Goal: Task Accomplishment & Management: Complete application form

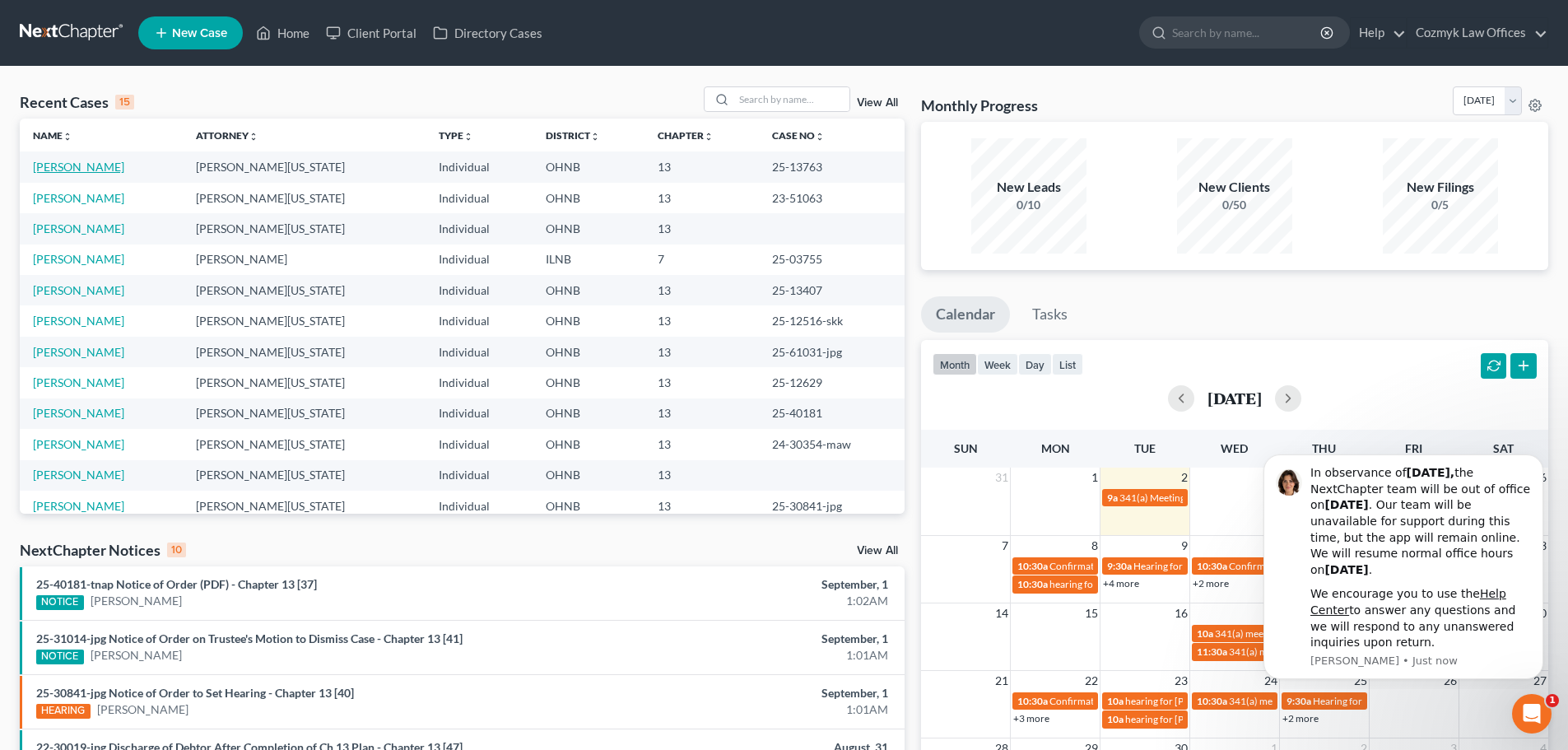
click at [102, 165] on link "[PERSON_NAME]" at bounding box center [78, 166] width 91 height 14
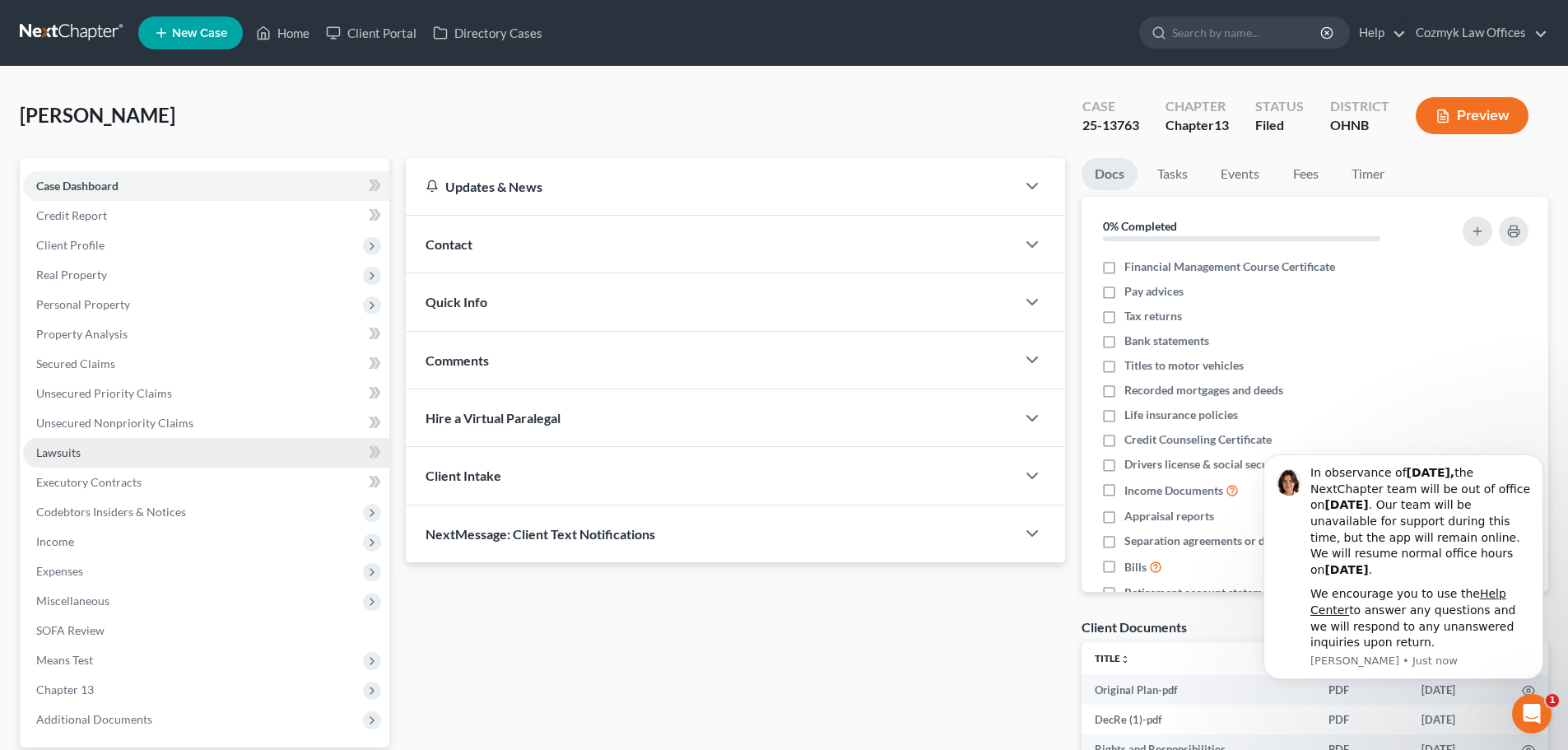
click at [73, 449] on span "Lawsuits" at bounding box center [58, 452] width 45 height 14
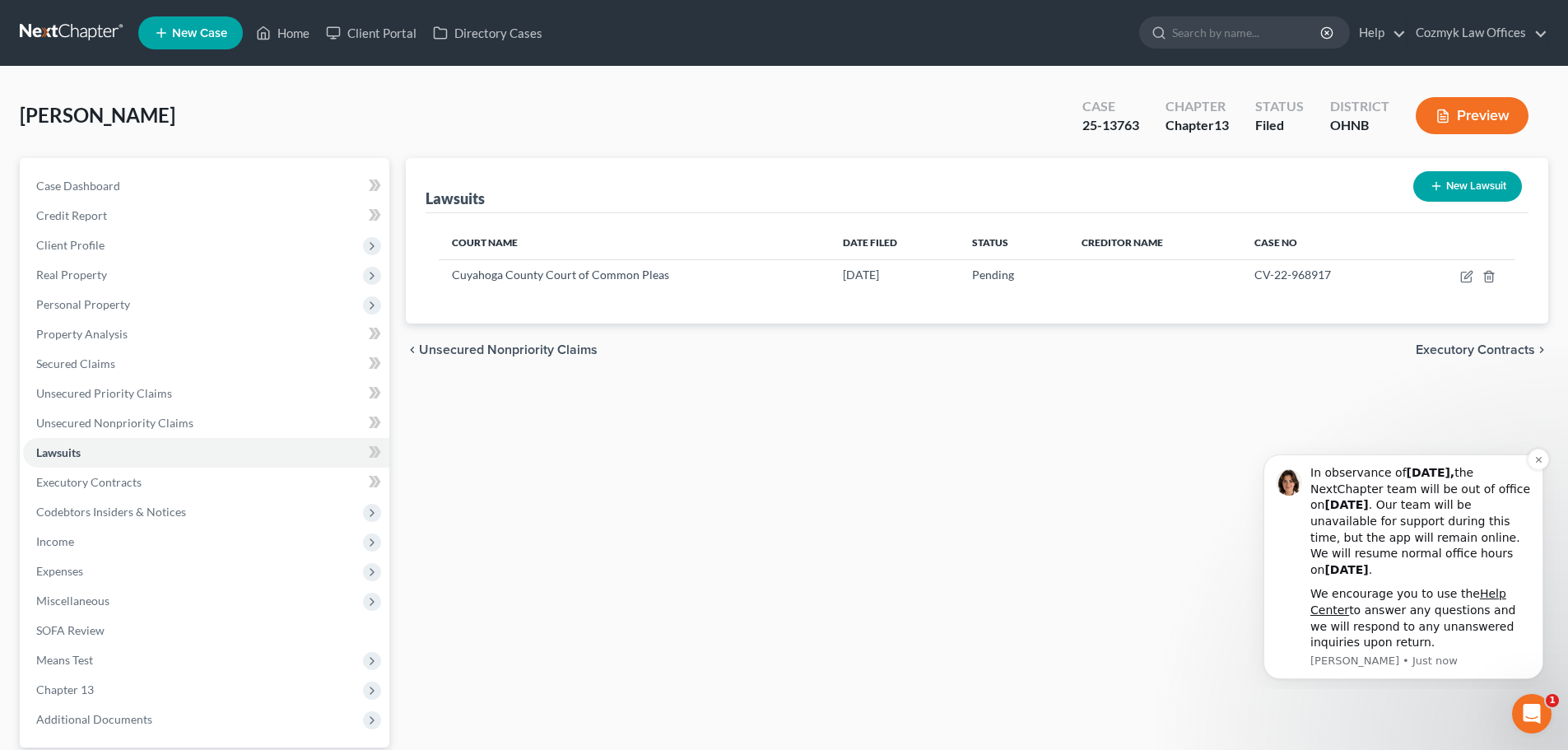
click at [1474, 651] on div "We encourage you to use the Help Center to answer any questions and we will res…" at bounding box center [1420, 618] width 220 height 64
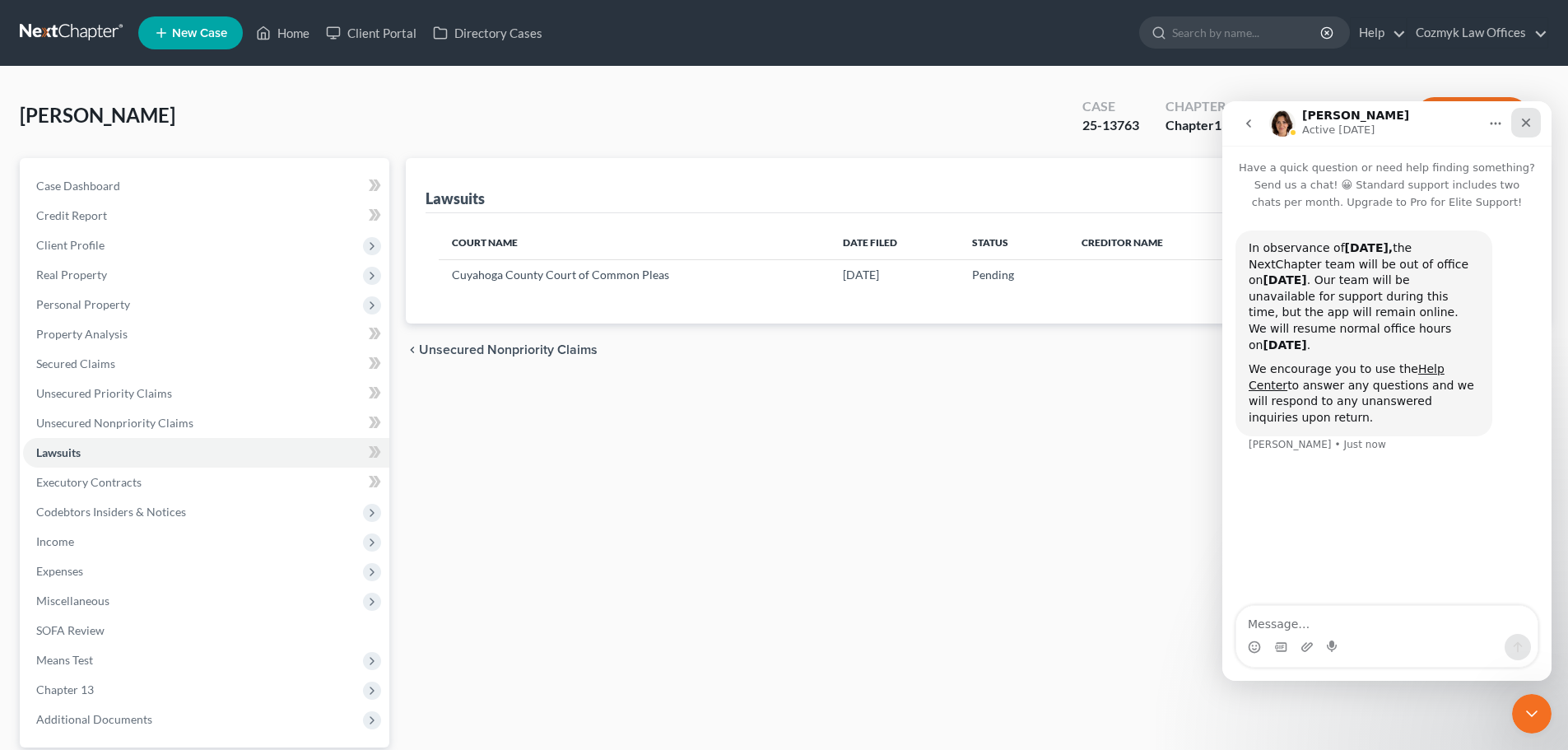
click at [1524, 120] on icon "Close" at bounding box center [1526, 123] width 9 height 9
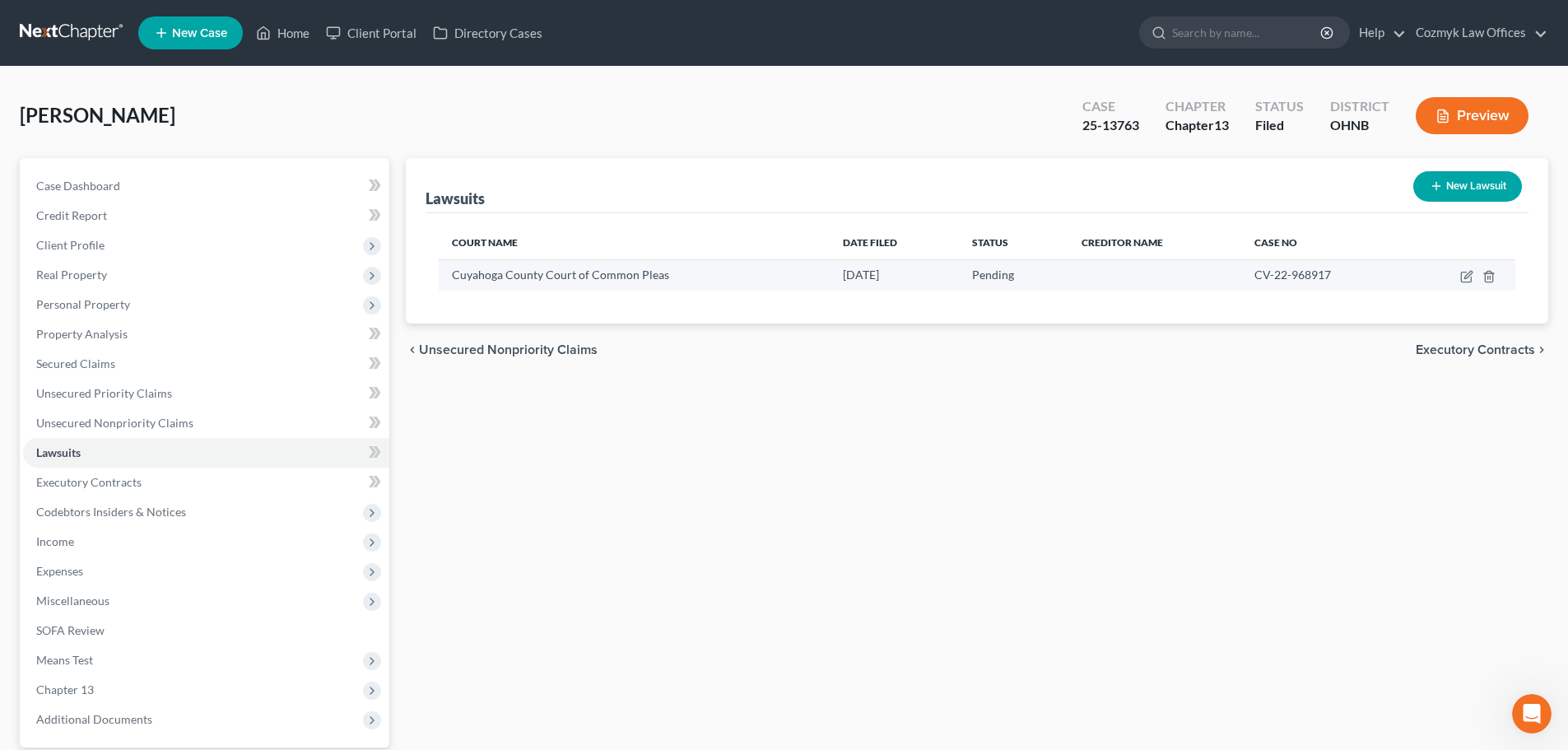
click at [617, 276] on span "Cuyahoga County Court of Common Pleas" at bounding box center [560, 274] width 218 height 14
drag, startPoint x: 1256, startPoint y: 279, endPoint x: 1330, endPoint y: 278, distance: 74.0
click at [1330, 278] on span "CV-22-968917" at bounding box center [1293, 274] width 77 height 14
copy span "CV-22-968917"
click at [1466, 274] on icon "button" at bounding box center [1467, 276] width 13 height 13
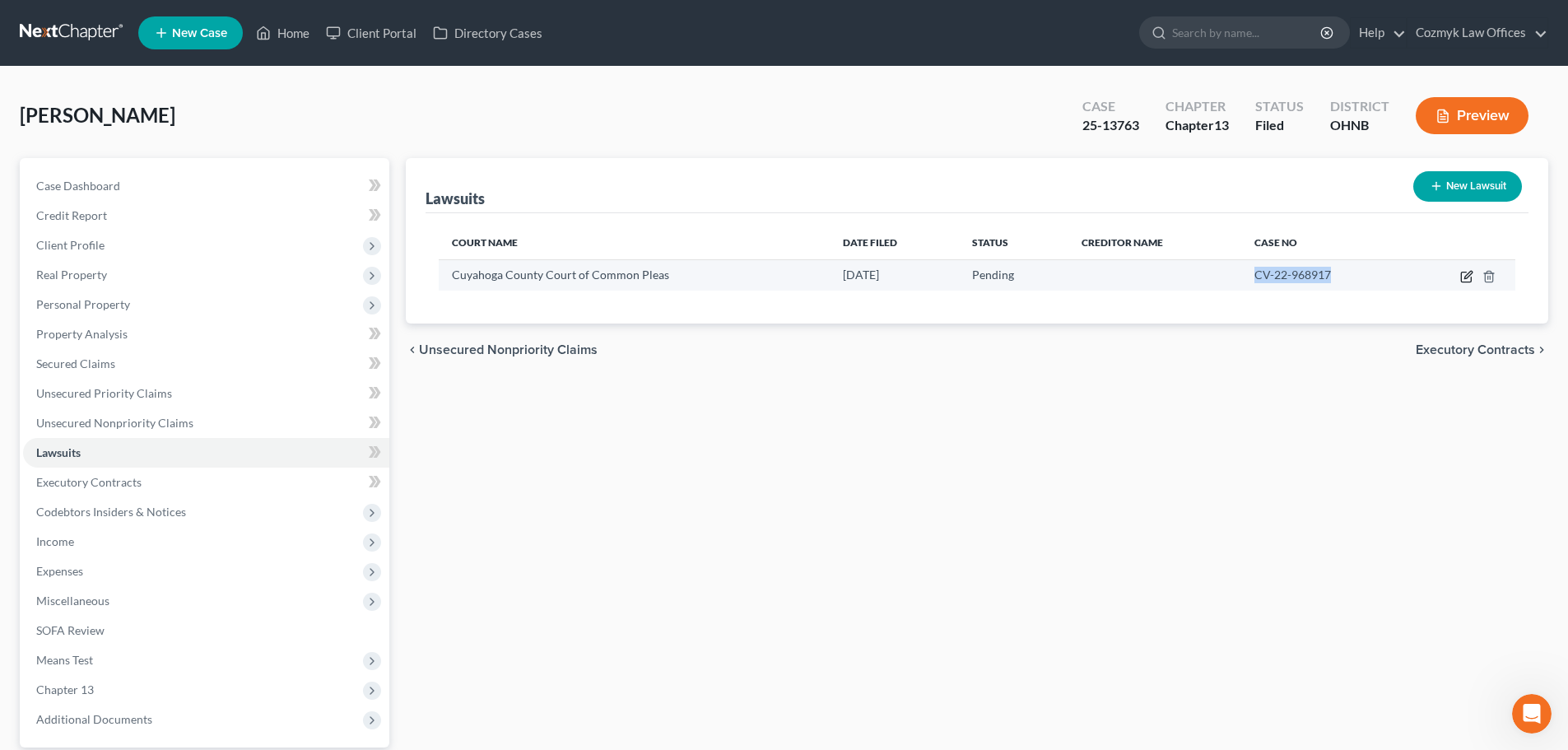
select select "36"
select select "0"
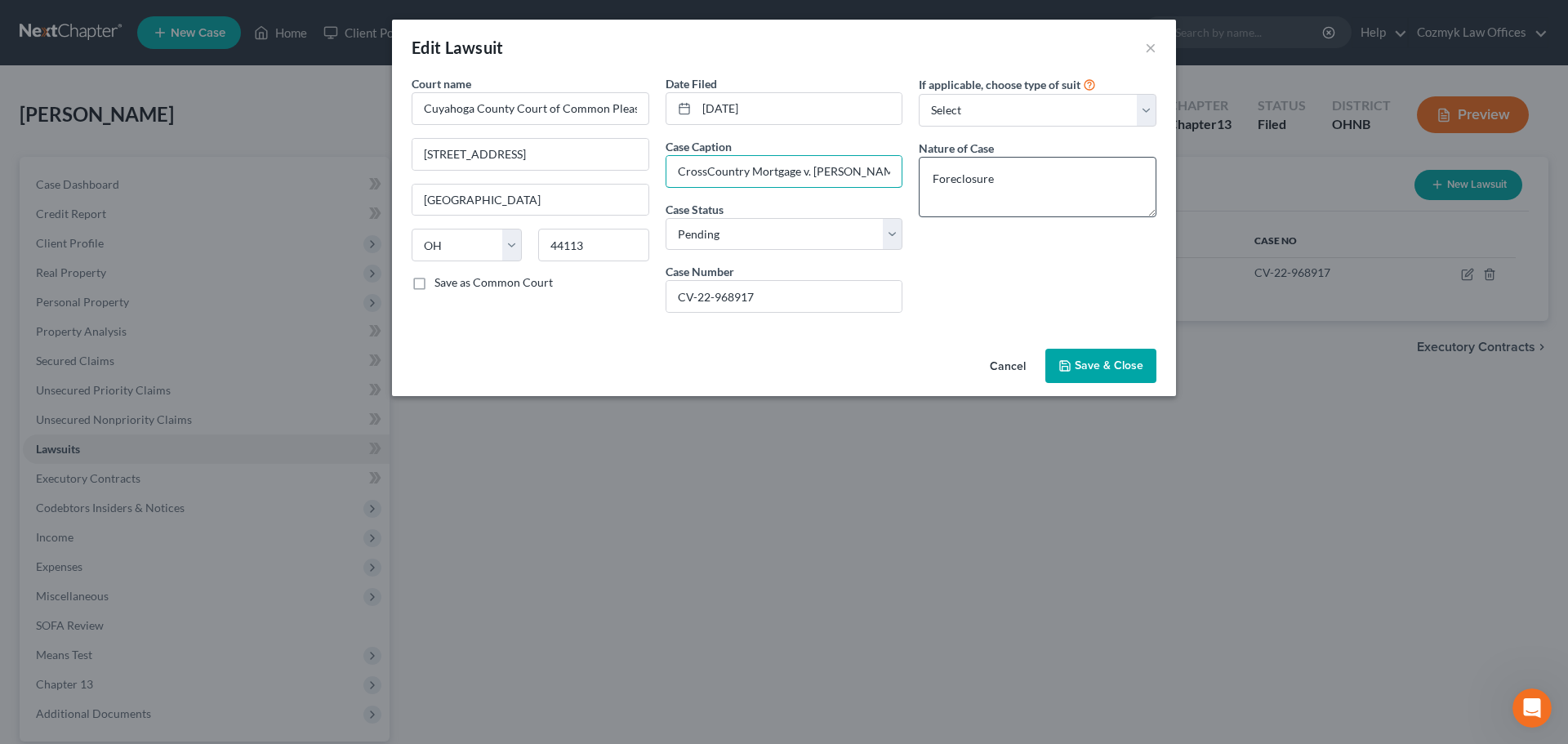
scroll to position [0, 4]
drag, startPoint x: 679, startPoint y: 169, endPoint x: 997, endPoint y: 168, distance: 318.0
click at [997, 168] on div "Court name * Cuyahoga County Court of Common Pleas 1200 Ontario Street Clevelan…" at bounding box center [784, 200] width 761 height 250
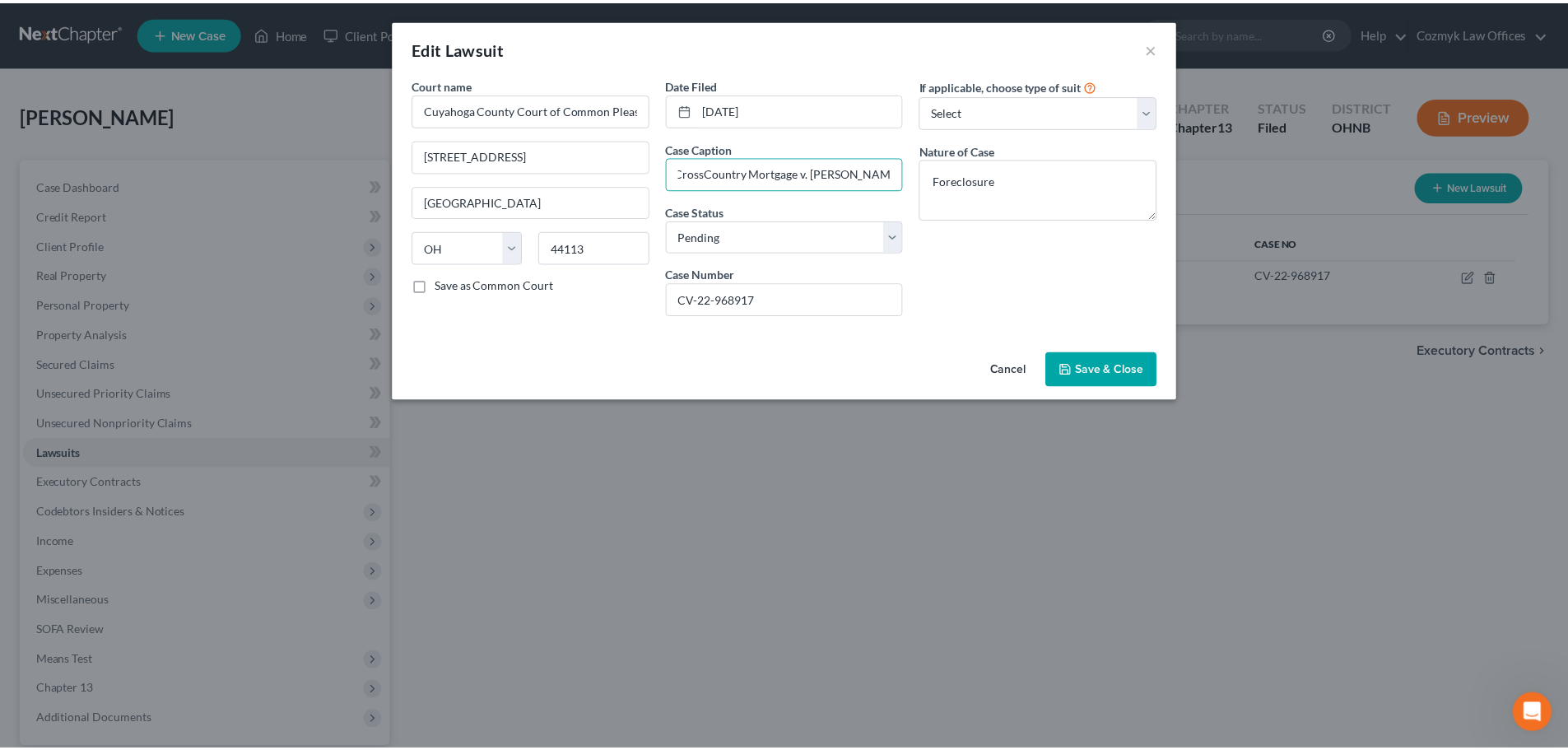
scroll to position [0, 0]
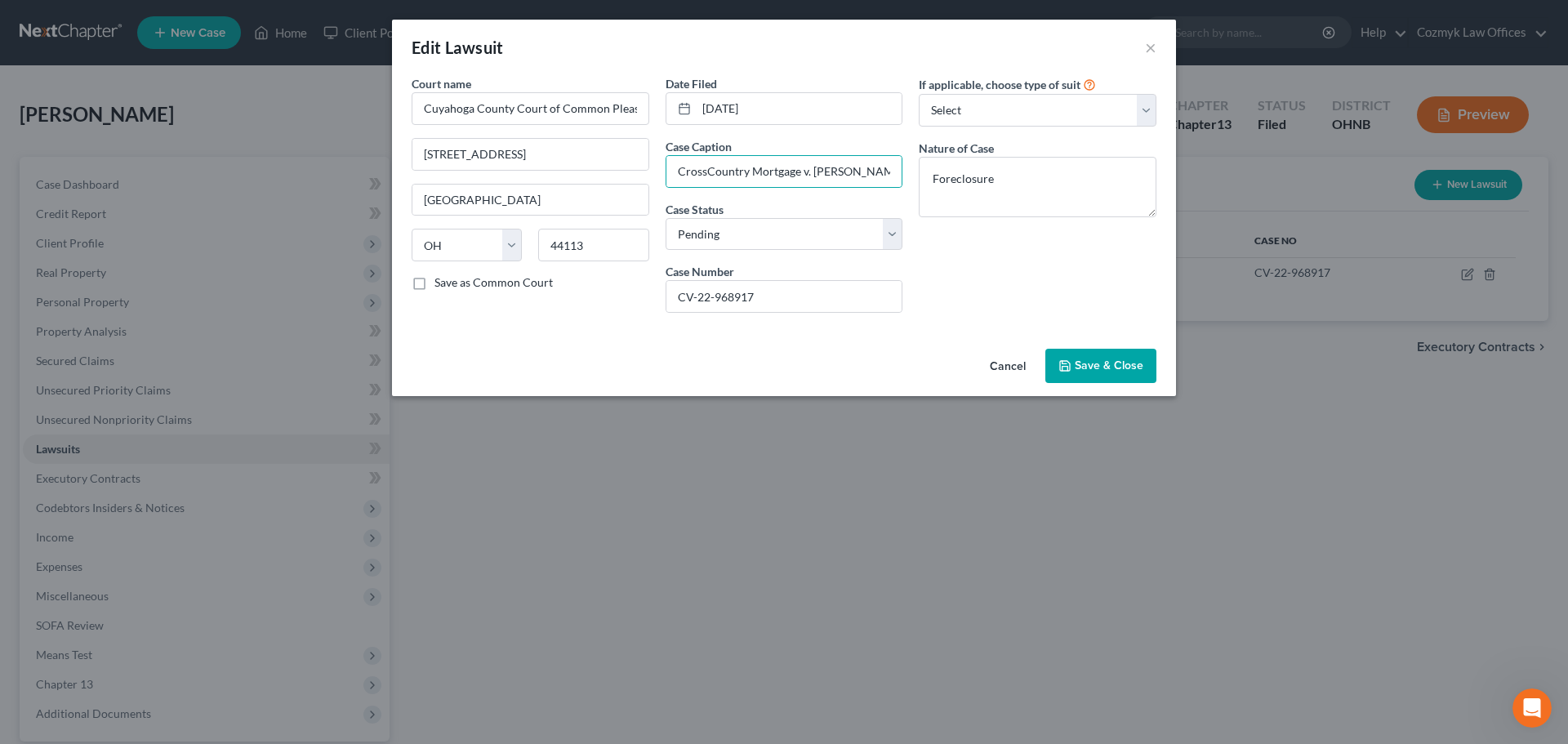
click at [1021, 367] on button "Cancel" at bounding box center [1008, 367] width 62 height 33
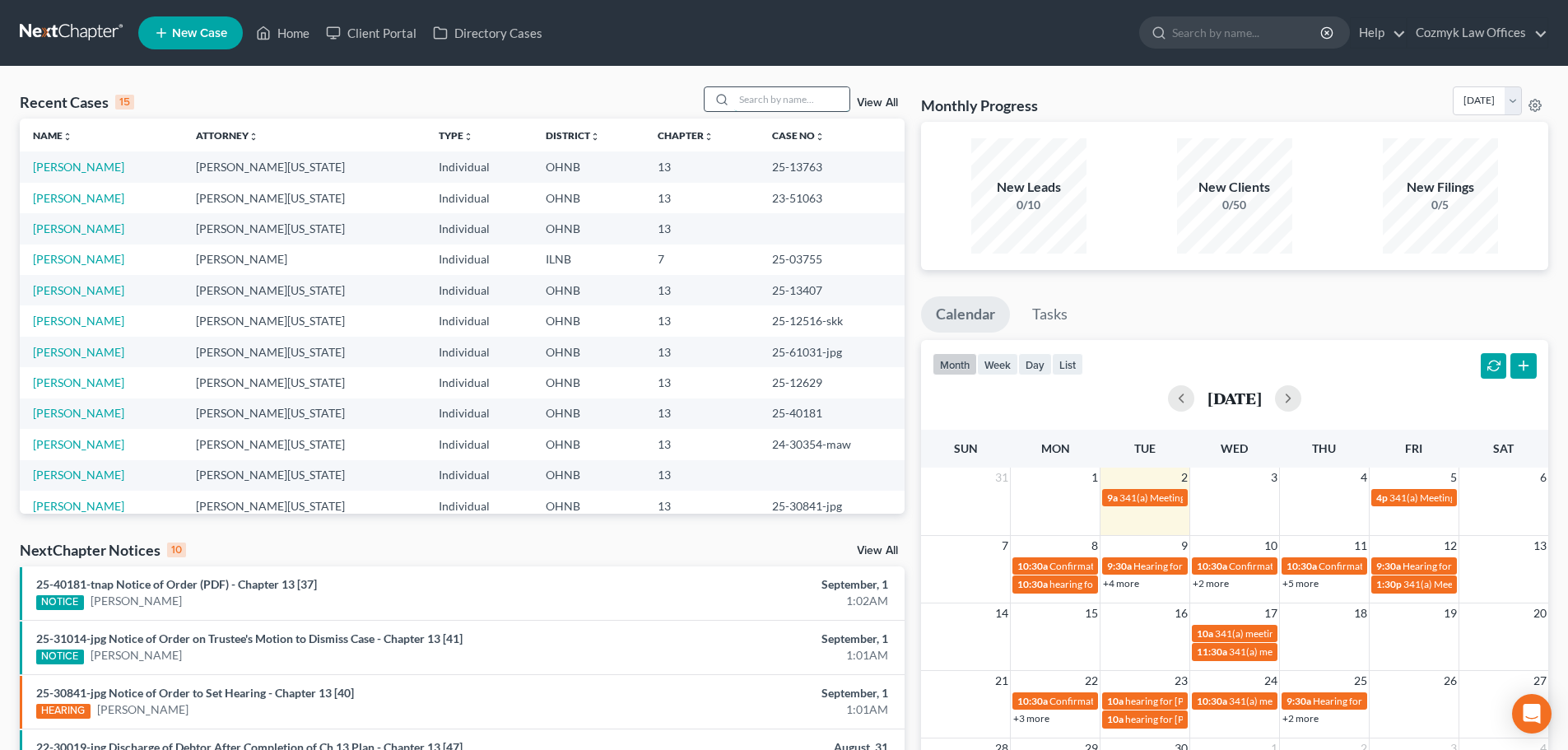
click at [797, 96] on input "search" at bounding box center [792, 99] width 115 height 24
type input "kaleel"
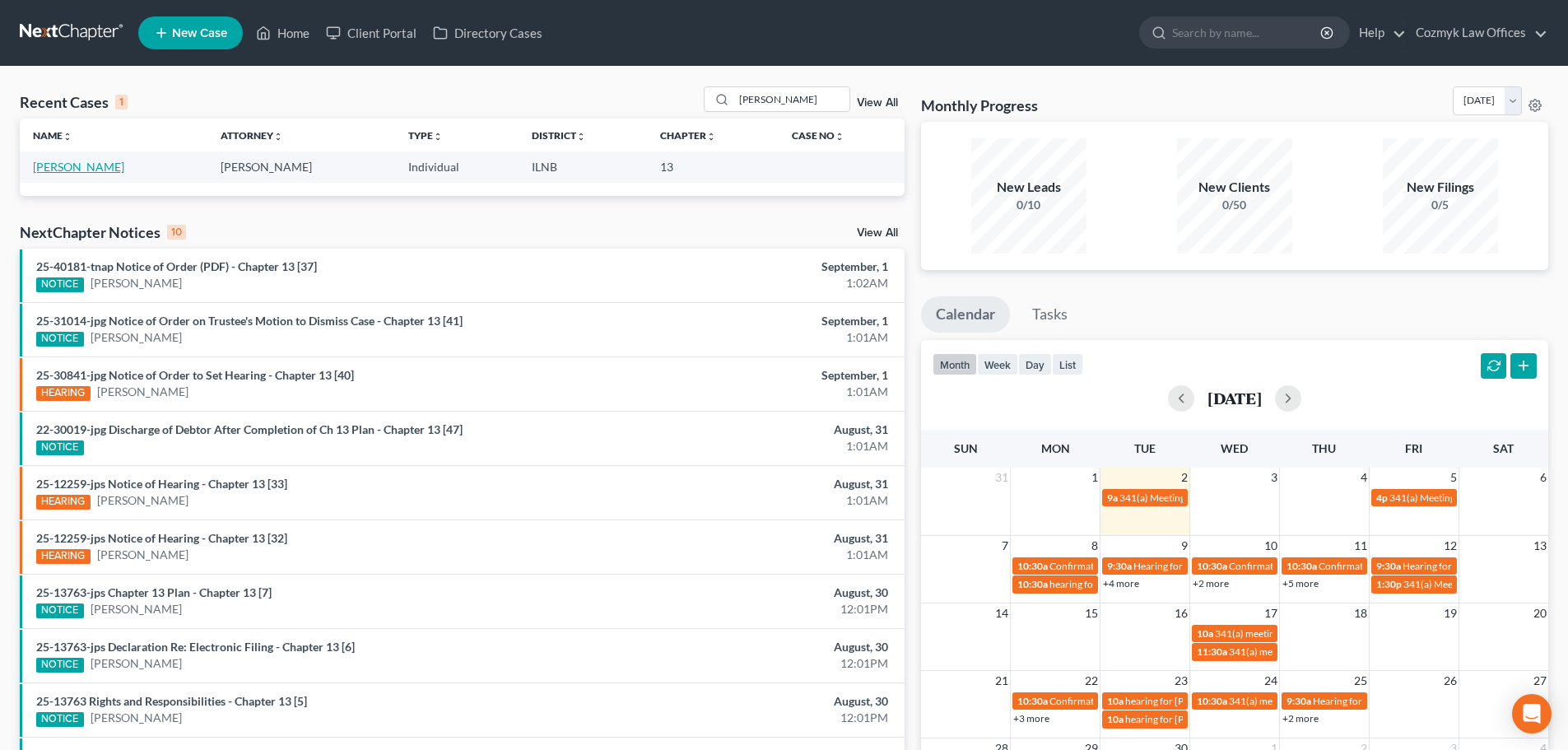
click at [67, 168] on link "[PERSON_NAME]" at bounding box center [78, 166] width 91 height 14
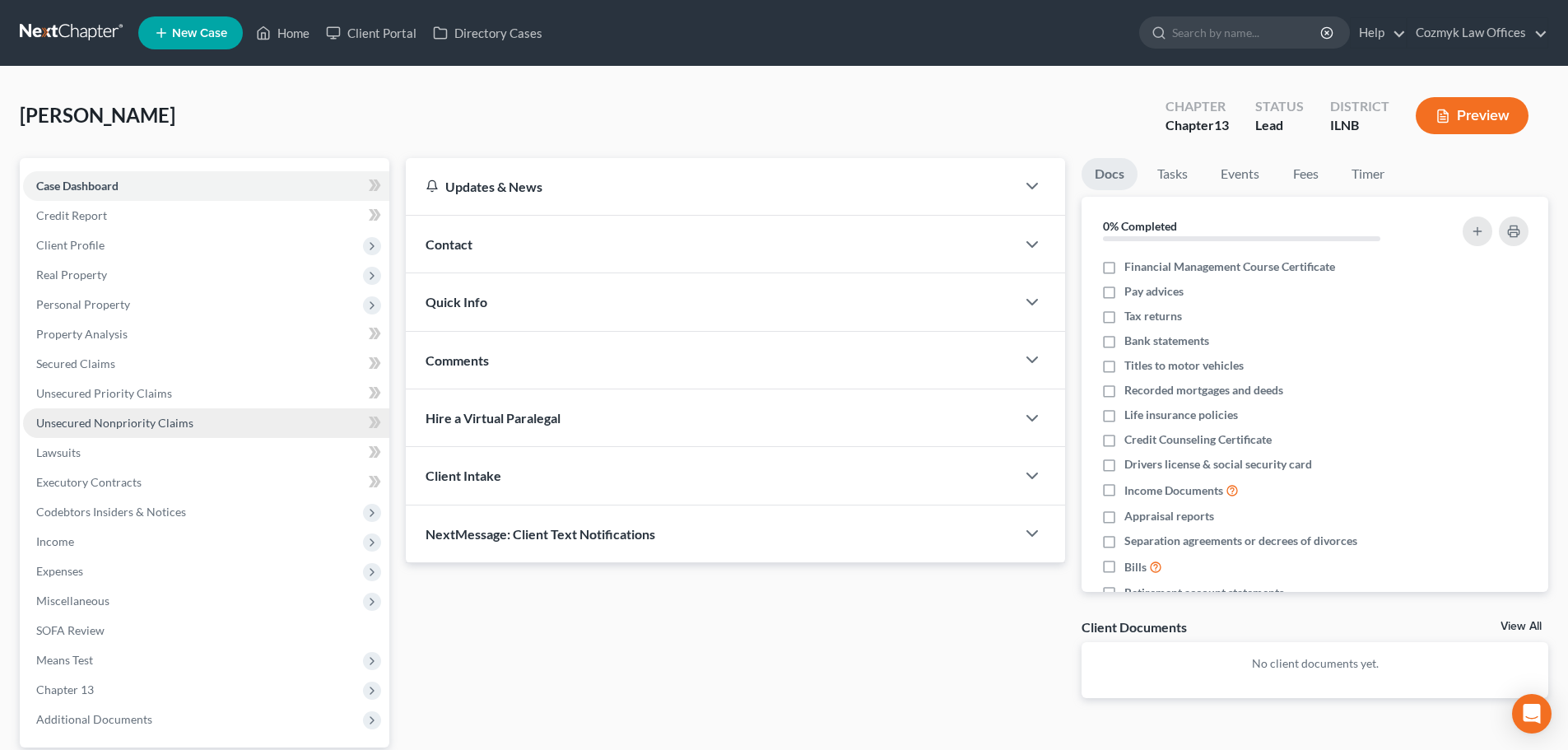
click at [175, 435] on link "Unsecured Nonpriority Claims" at bounding box center [206, 423] width 366 height 30
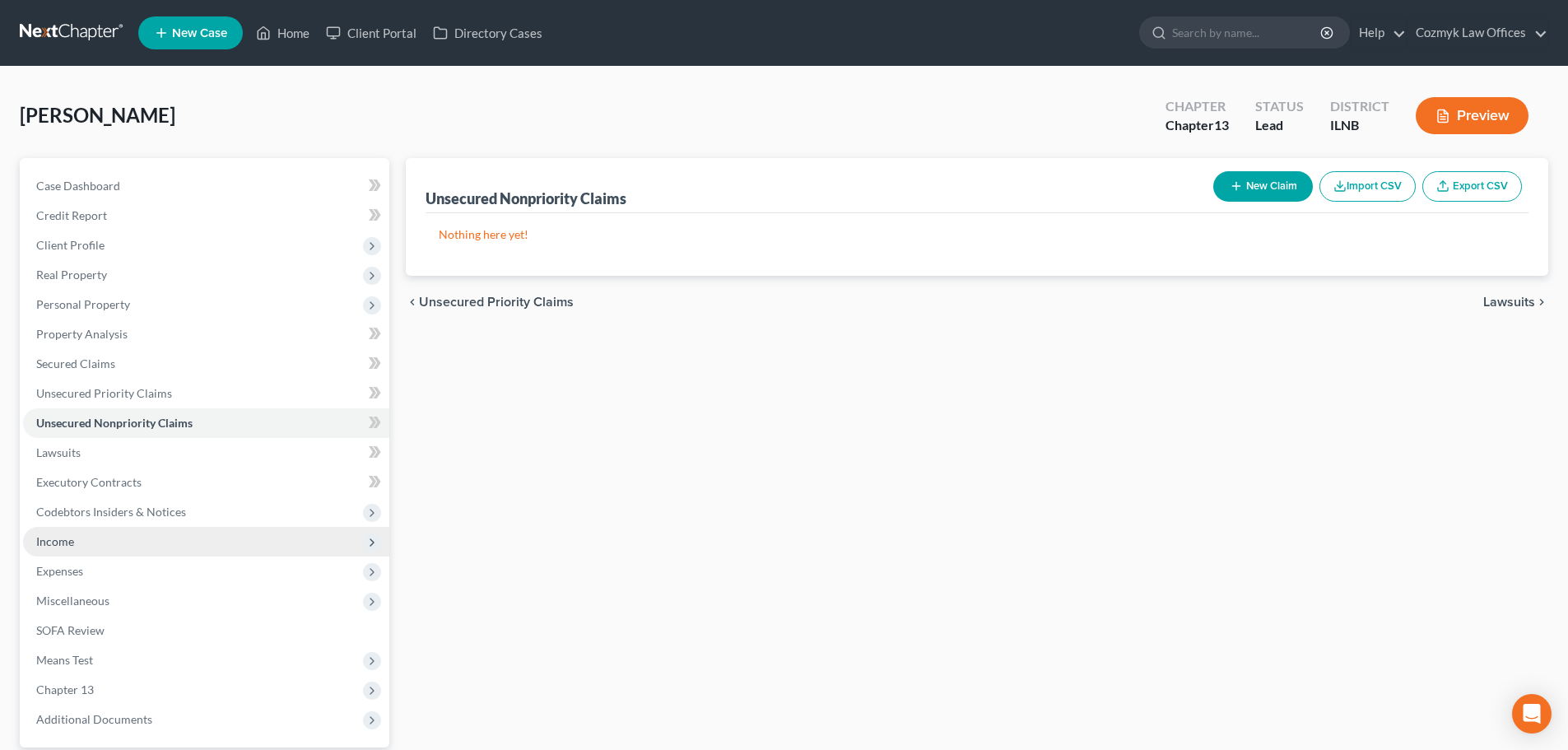
click at [138, 545] on span "Income" at bounding box center [206, 541] width 366 height 30
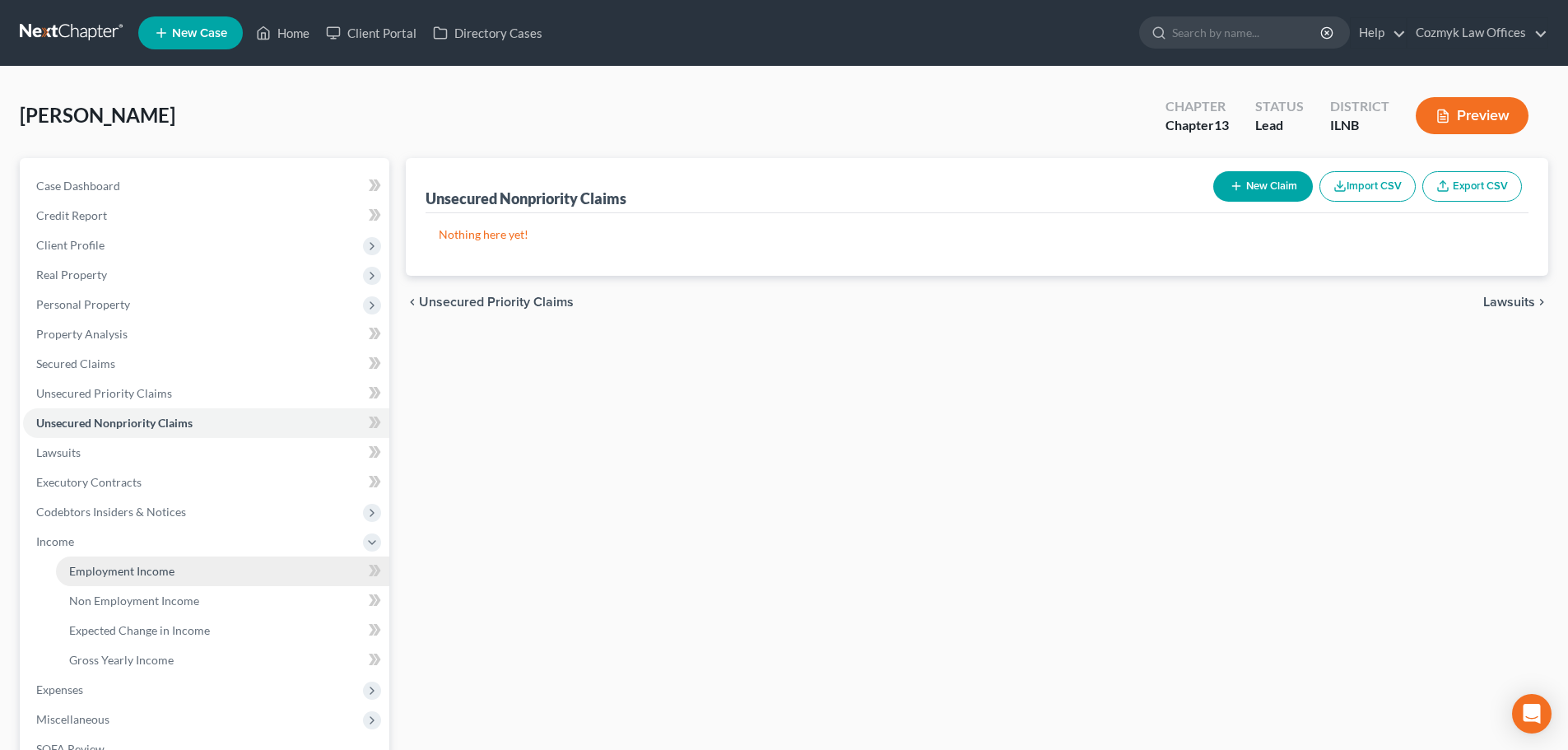
click at [140, 560] on link "Employment Income" at bounding box center [222, 571] width 333 height 30
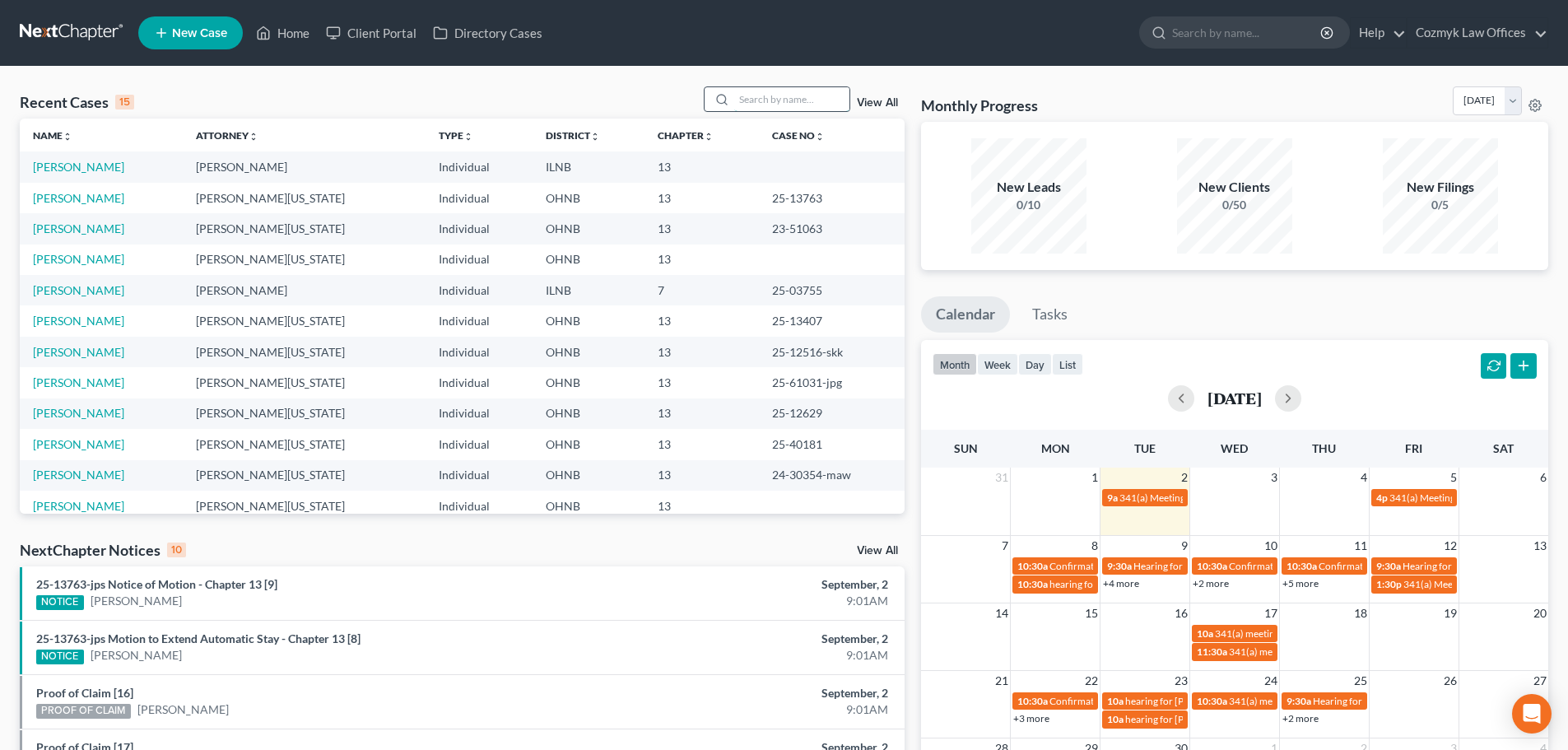
click at [797, 102] on input "search" at bounding box center [792, 99] width 115 height 24
type input "cleveland"
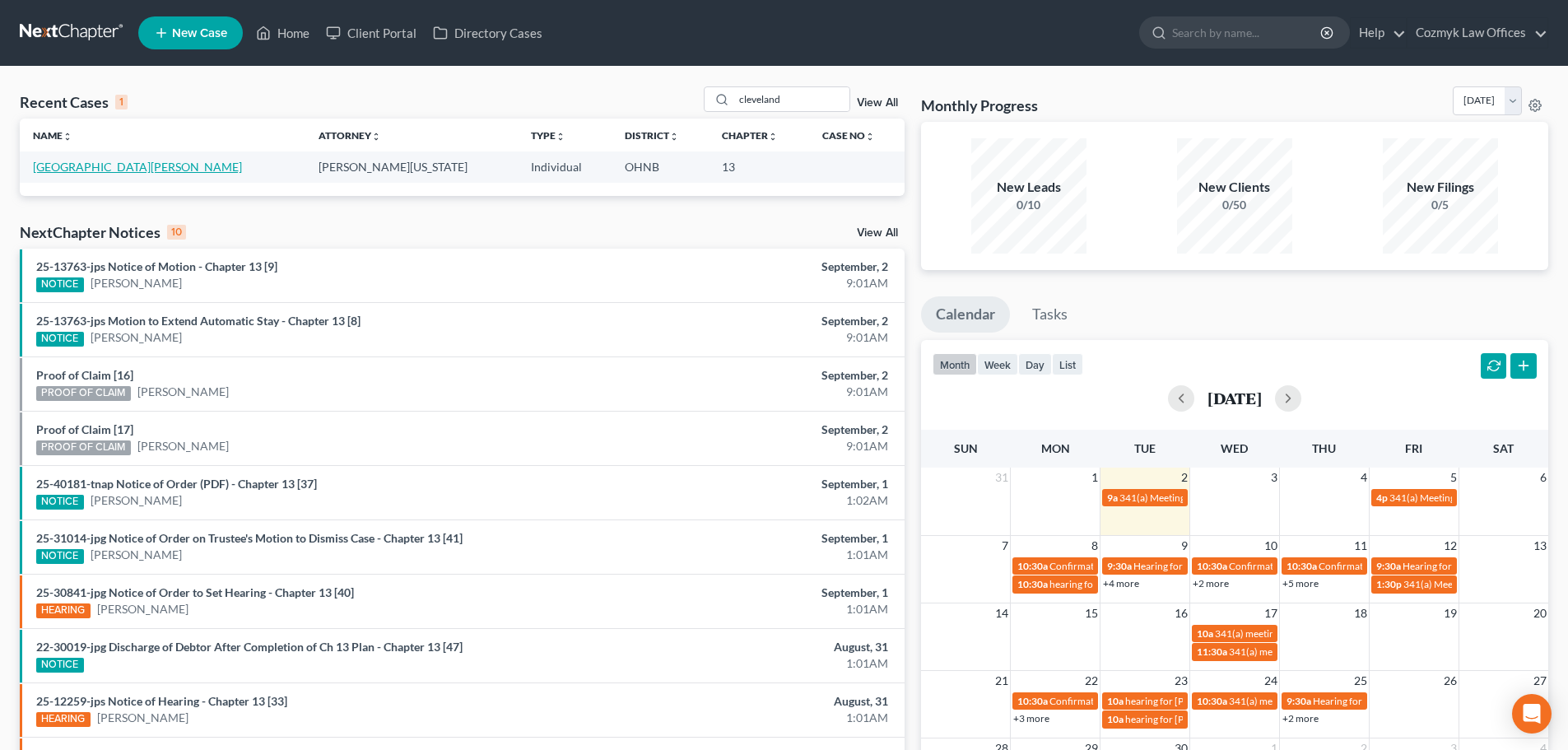
click at [111, 171] on link "[GEOGRAPHIC_DATA][PERSON_NAME]" at bounding box center [137, 166] width 209 height 14
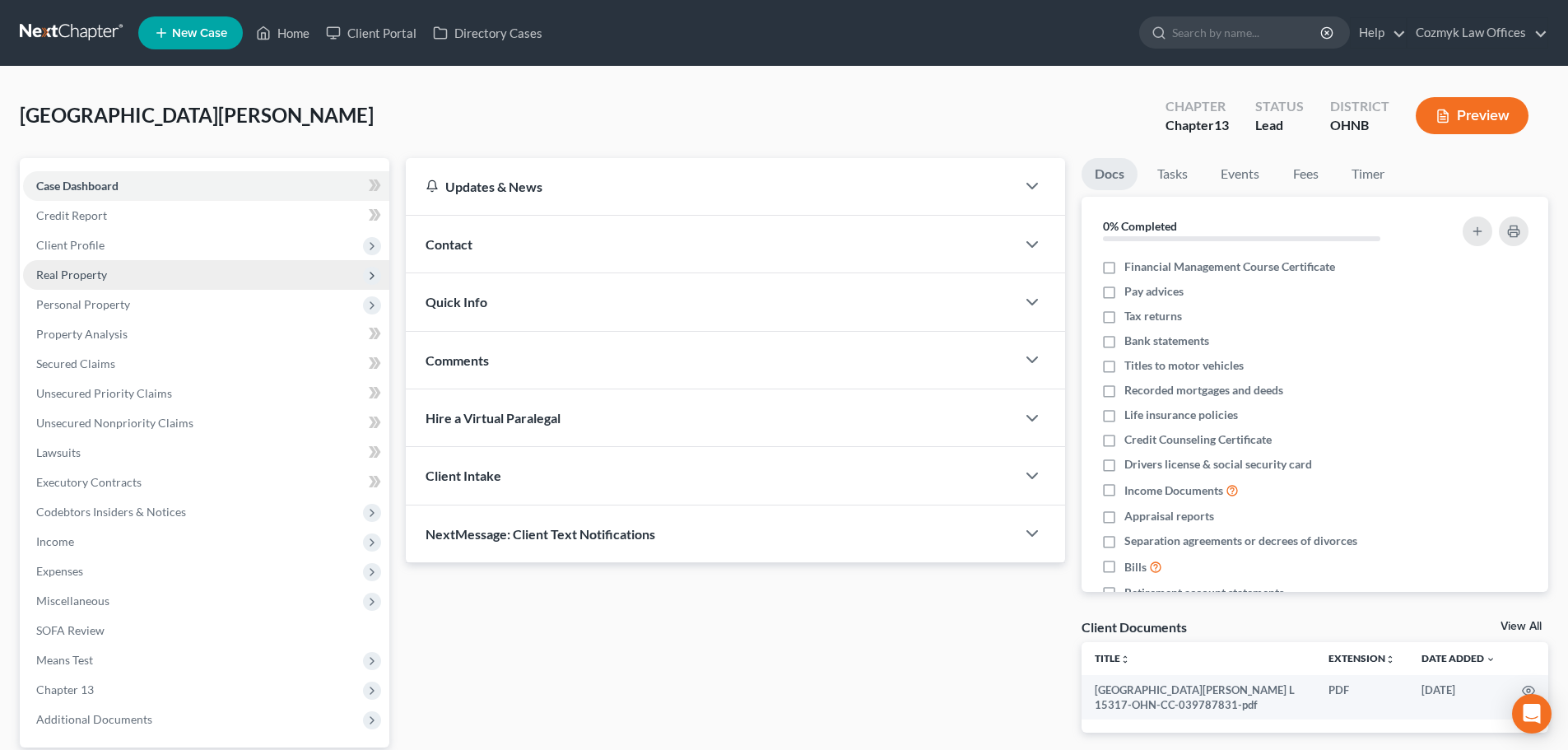
click at [236, 275] on span "Real Property" at bounding box center [206, 274] width 366 height 30
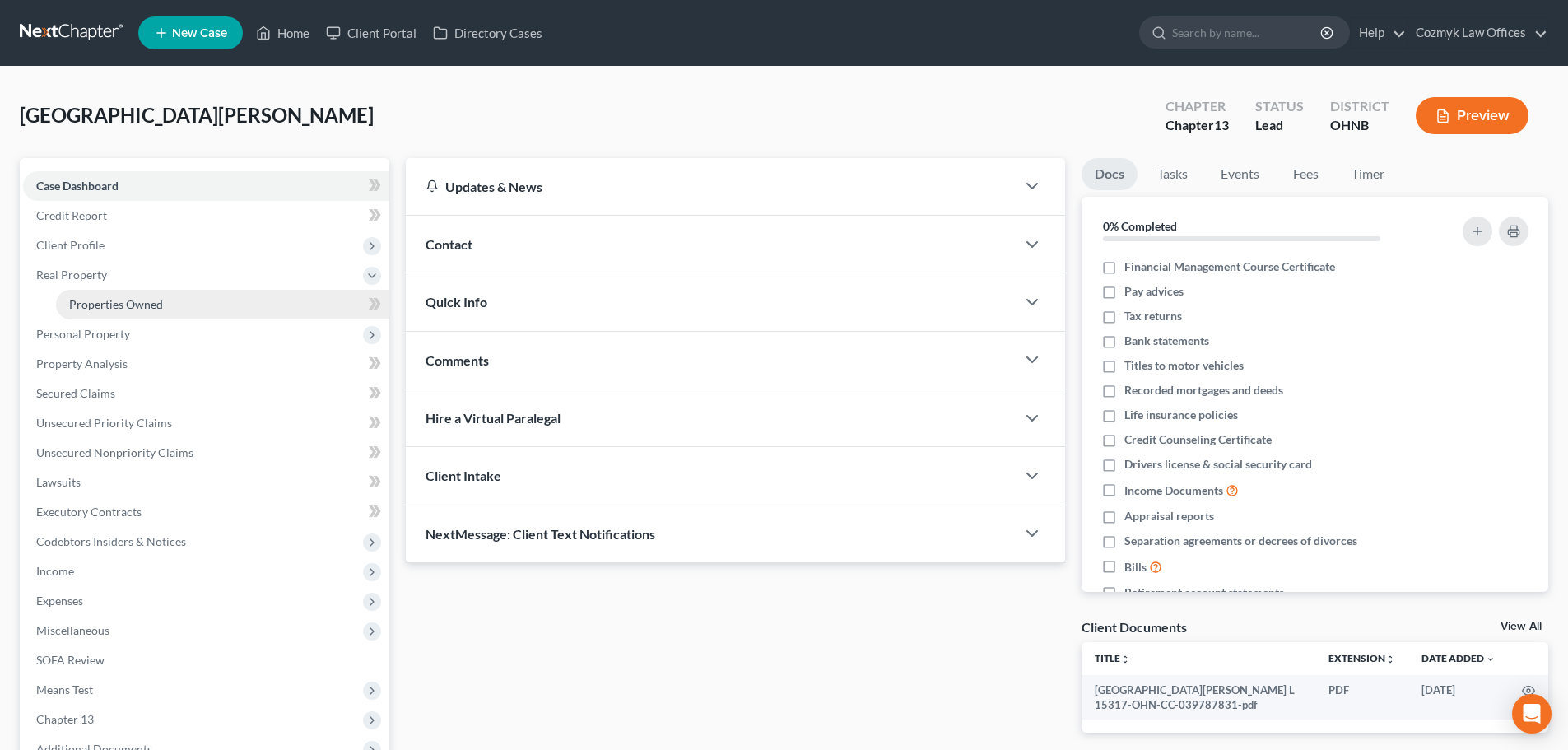
click at [235, 298] on link "Properties Owned" at bounding box center [222, 304] width 333 height 30
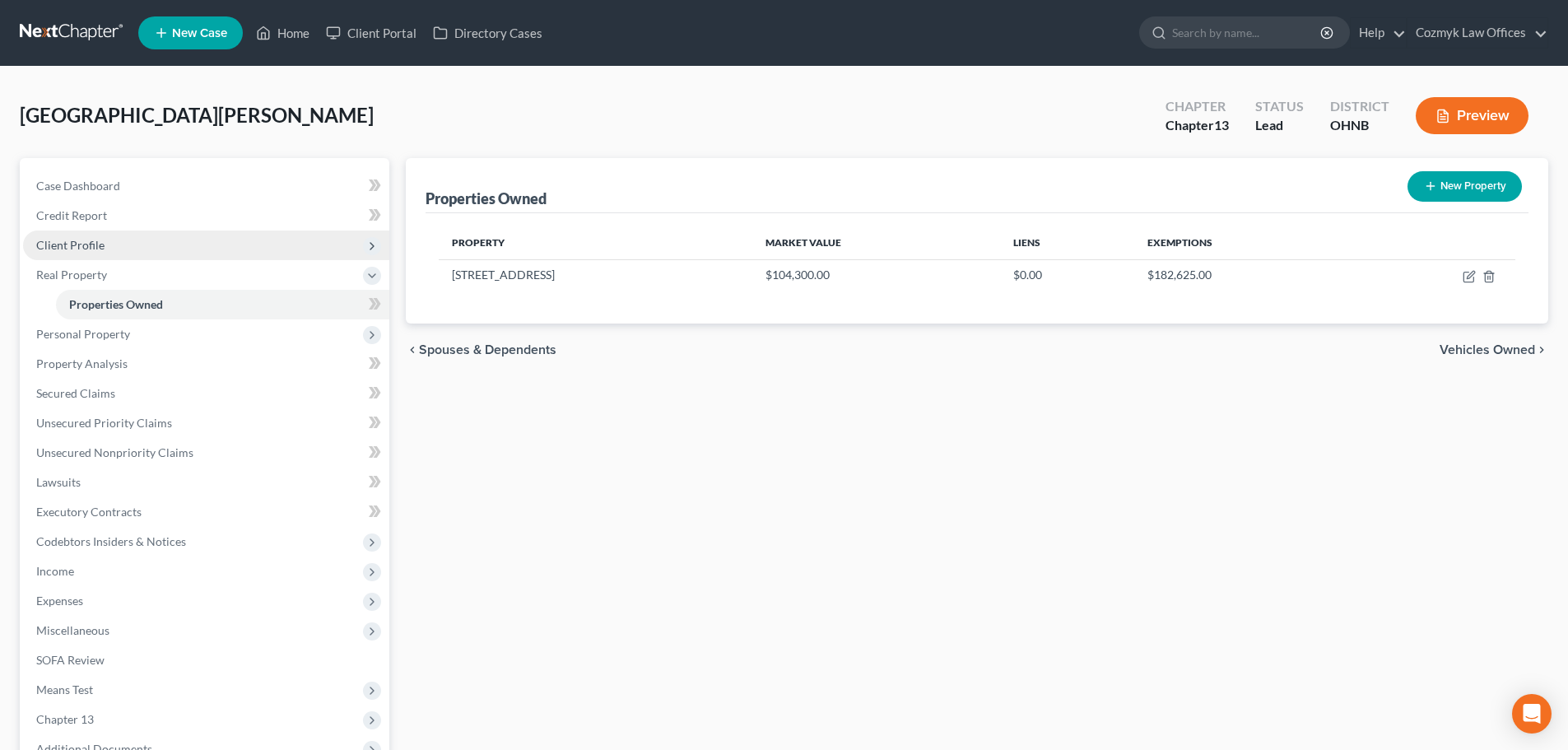
click at [202, 243] on span "Client Profile" at bounding box center [206, 245] width 366 height 30
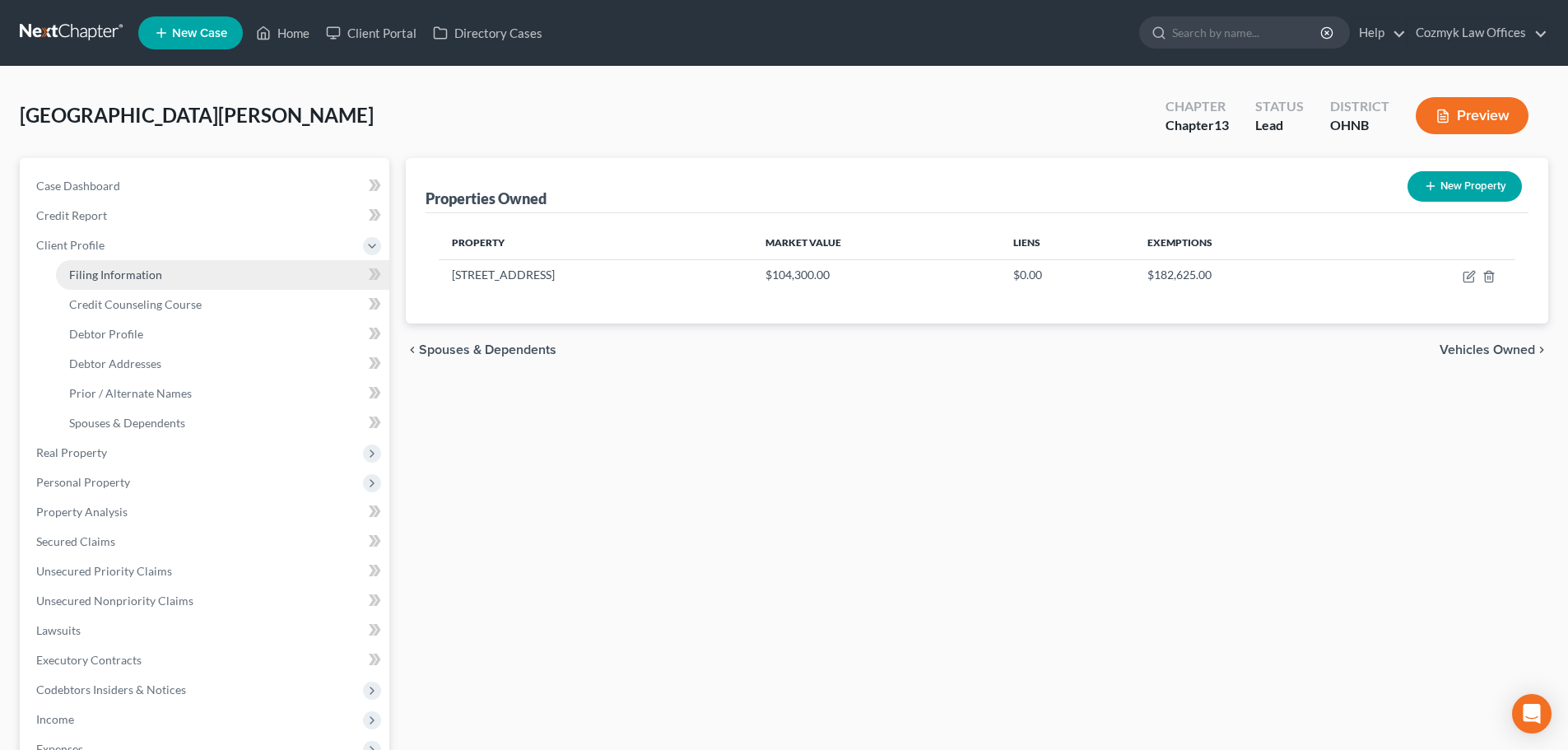
click at [196, 269] on link "Filing Information" at bounding box center [222, 274] width 333 height 30
select select "1"
select select "0"
select select "3"
select select "61"
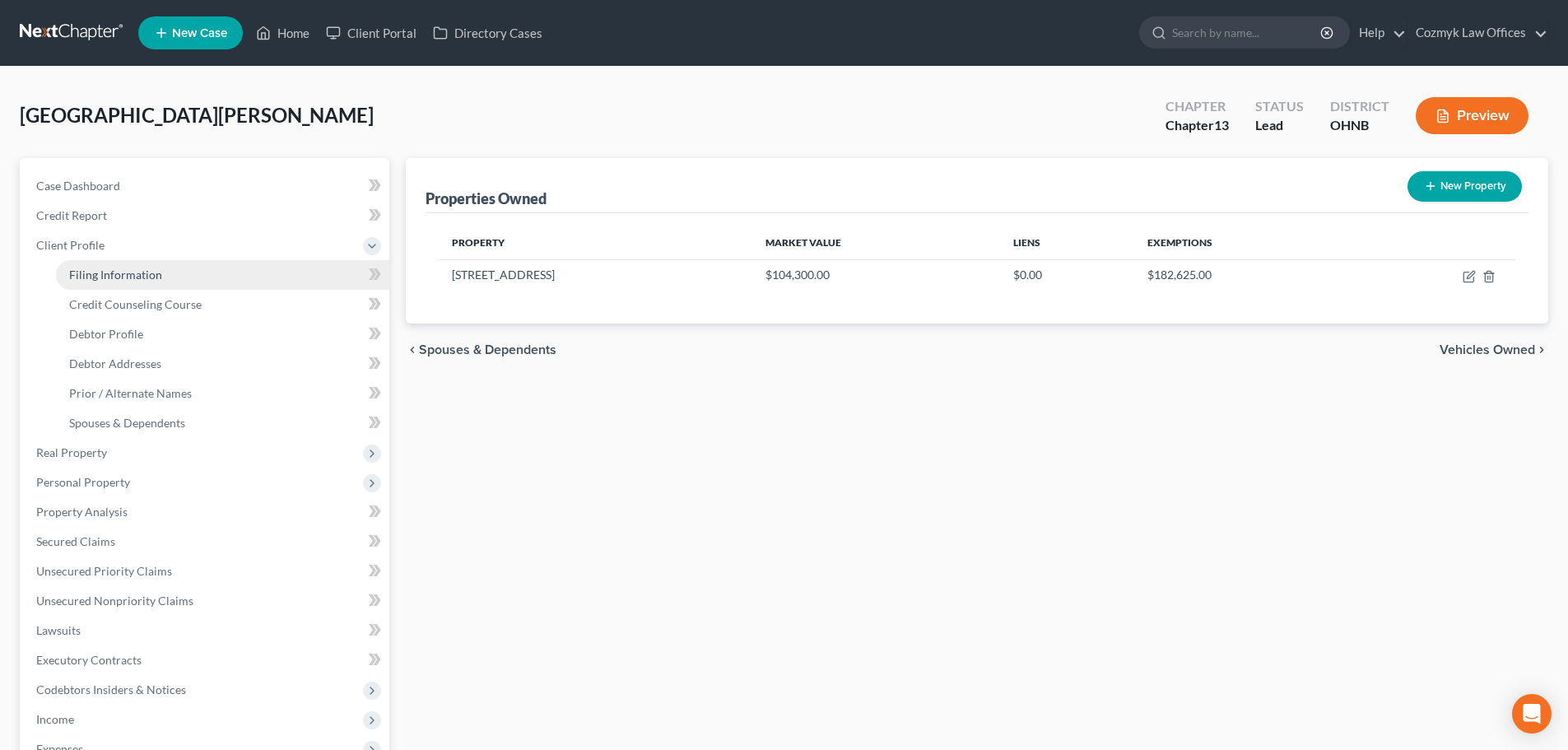
select select "0"
select select "36"
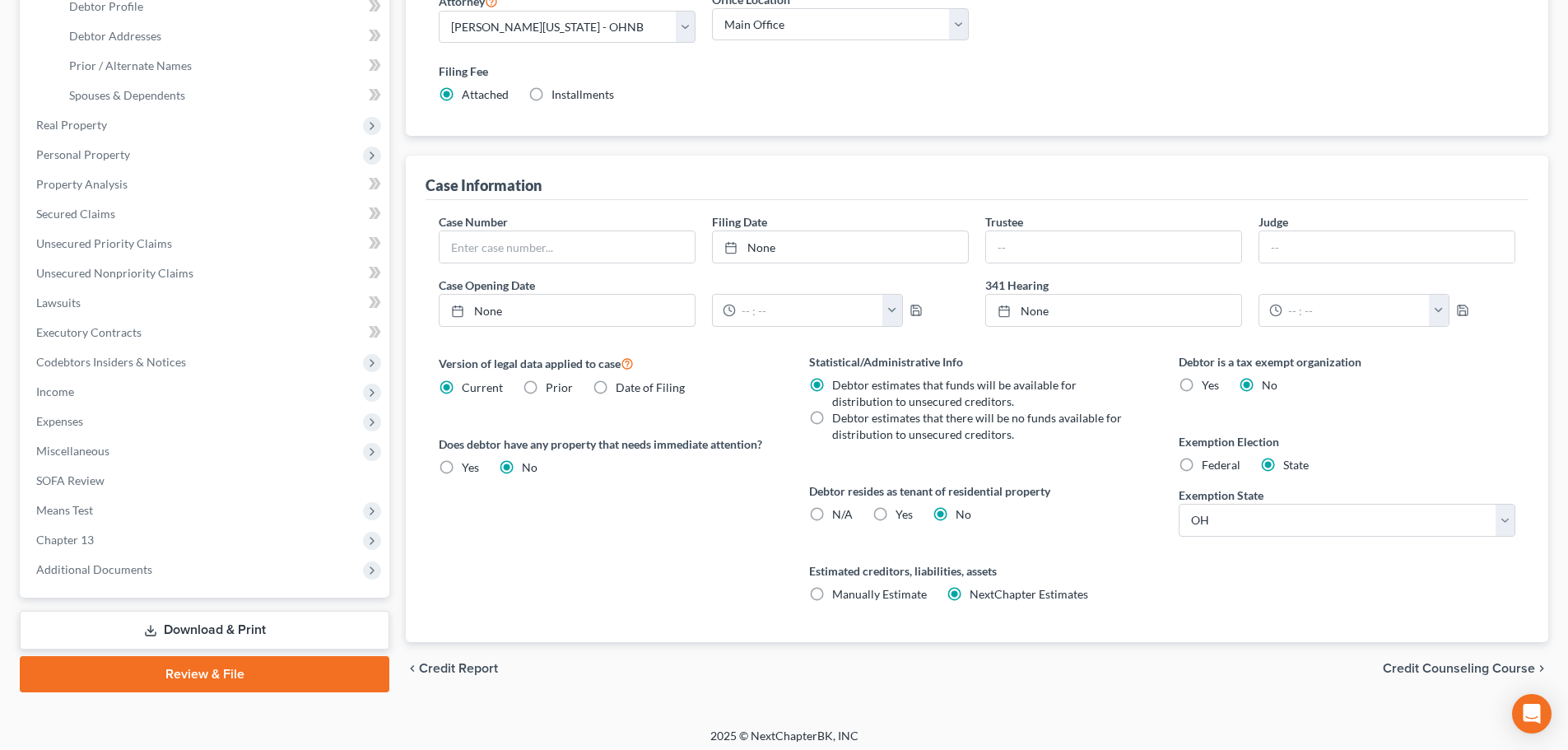
scroll to position [335, 0]
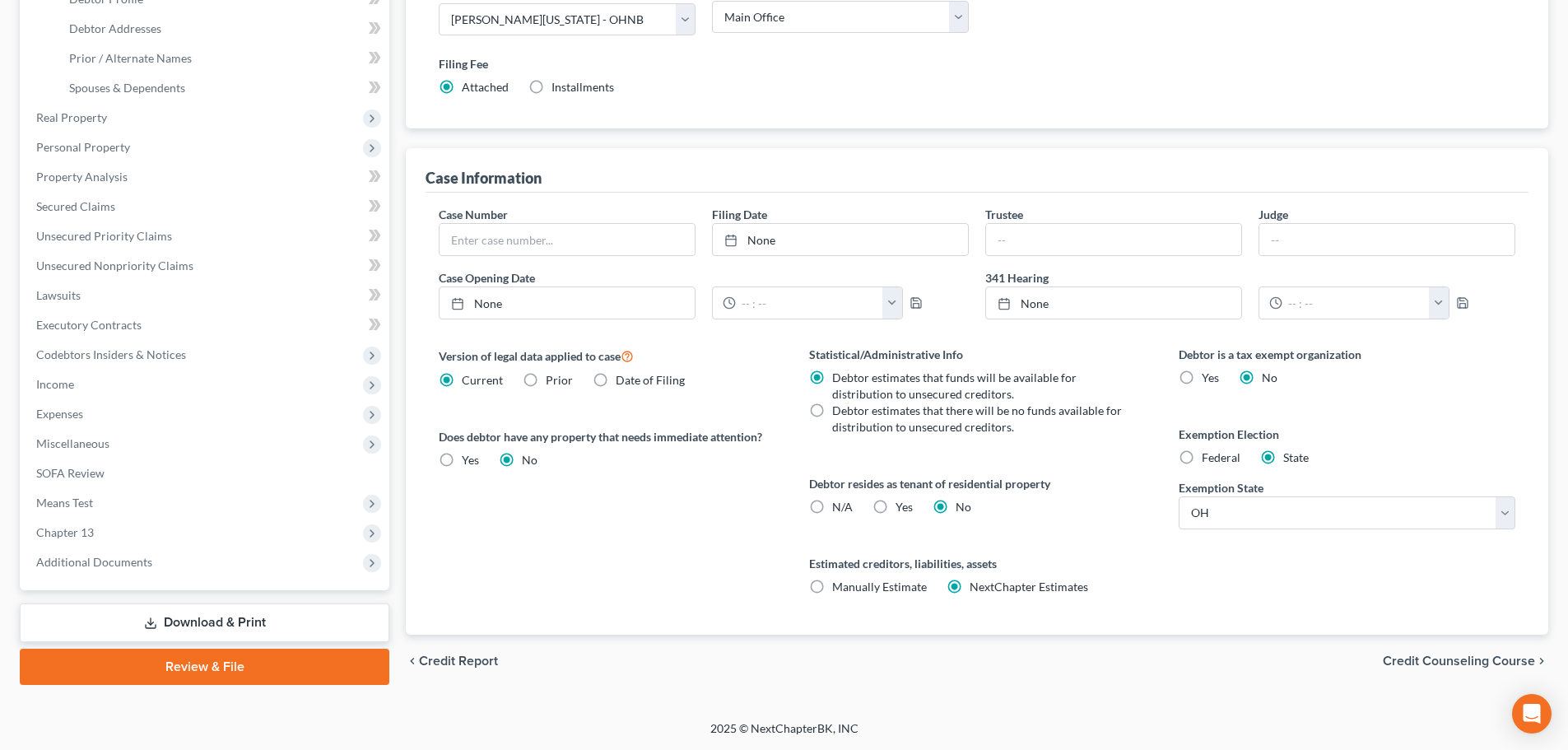
click at [1425, 661] on span "Credit Counseling Course" at bounding box center [1459, 661] width 152 height 13
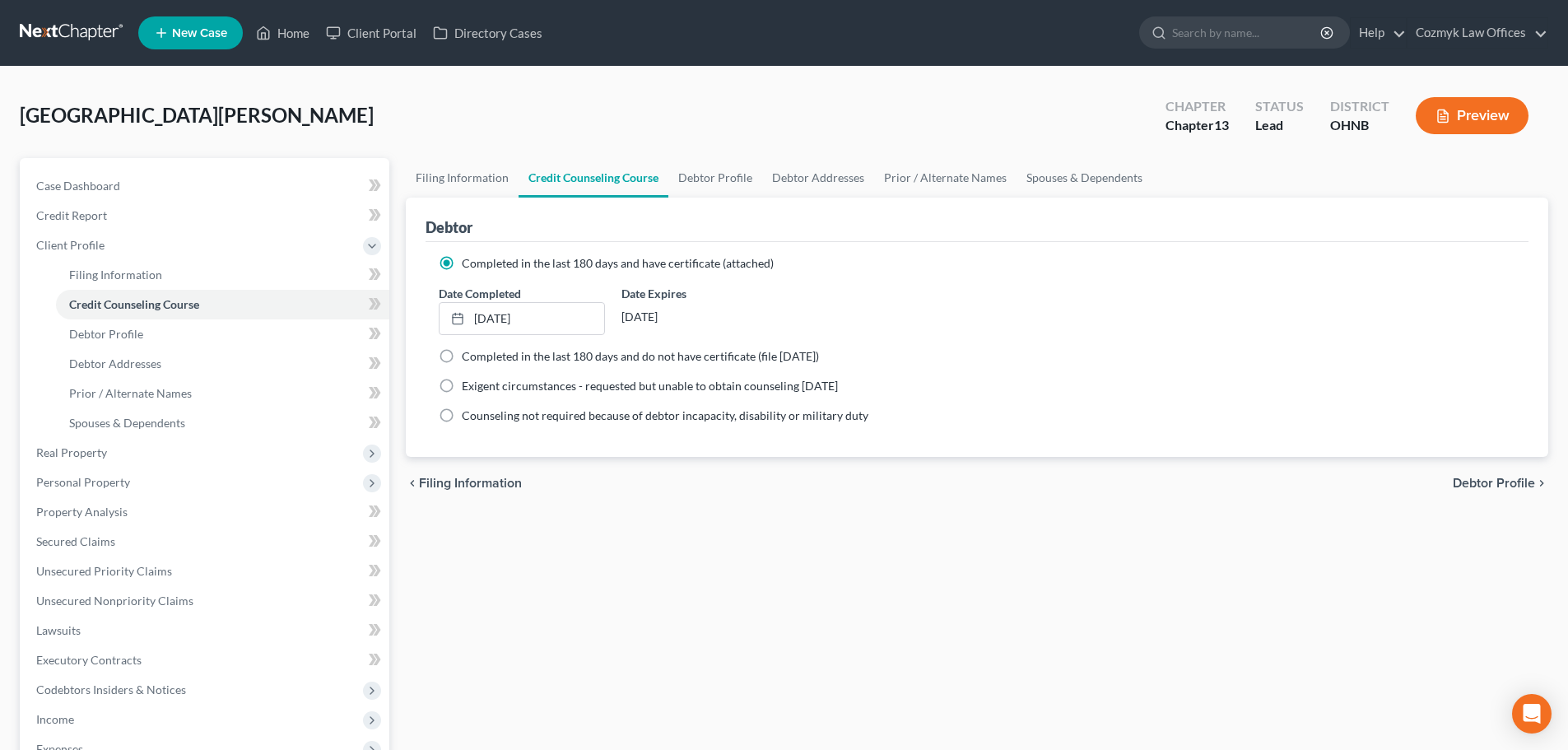
click at [1502, 477] on span "Debtor Profile" at bounding box center [1494, 483] width 82 height 13
select select "1"
select select "2"
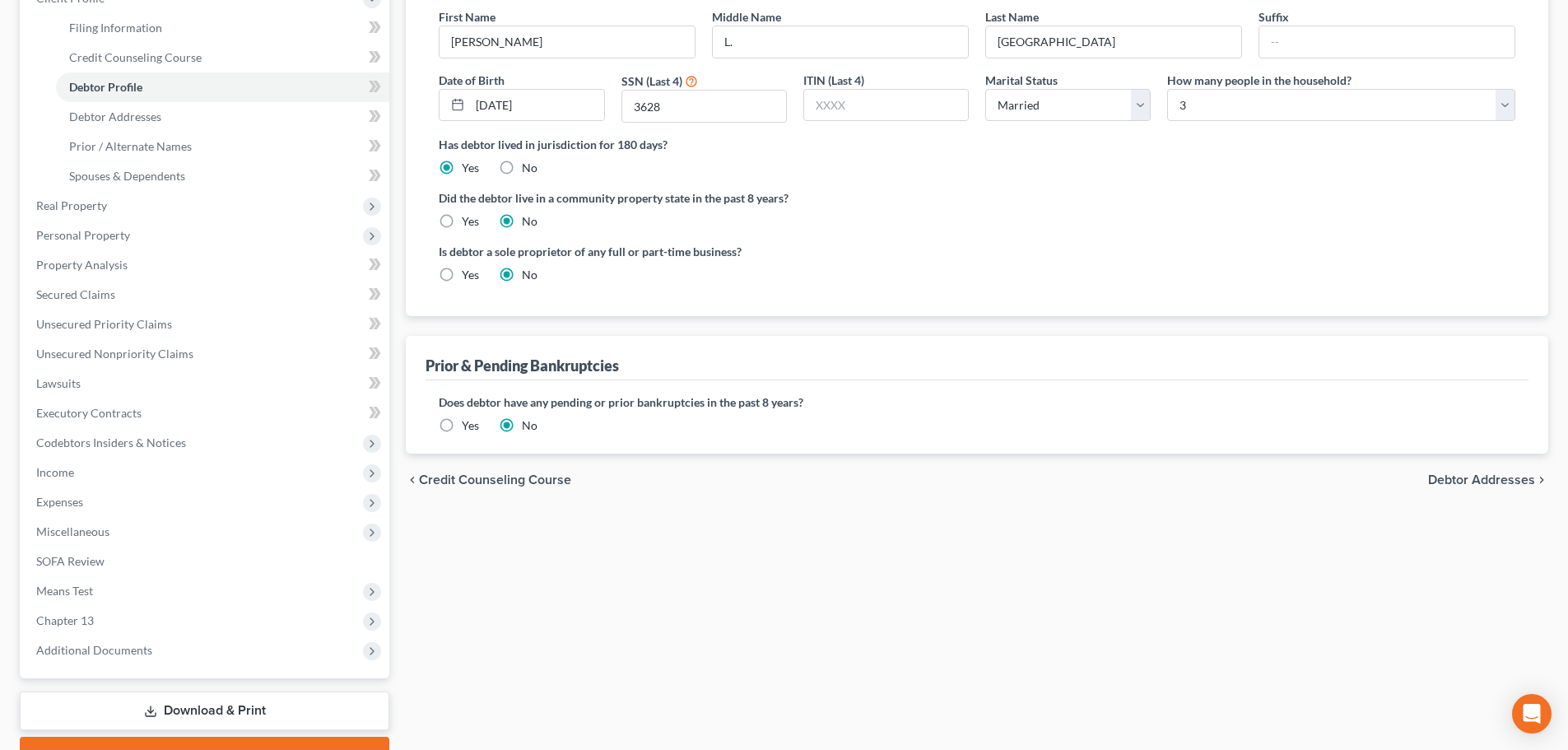
click at [1455, 480] on span "Debtor Addresses" at bounding box center [1481, 479] width 107 height 13
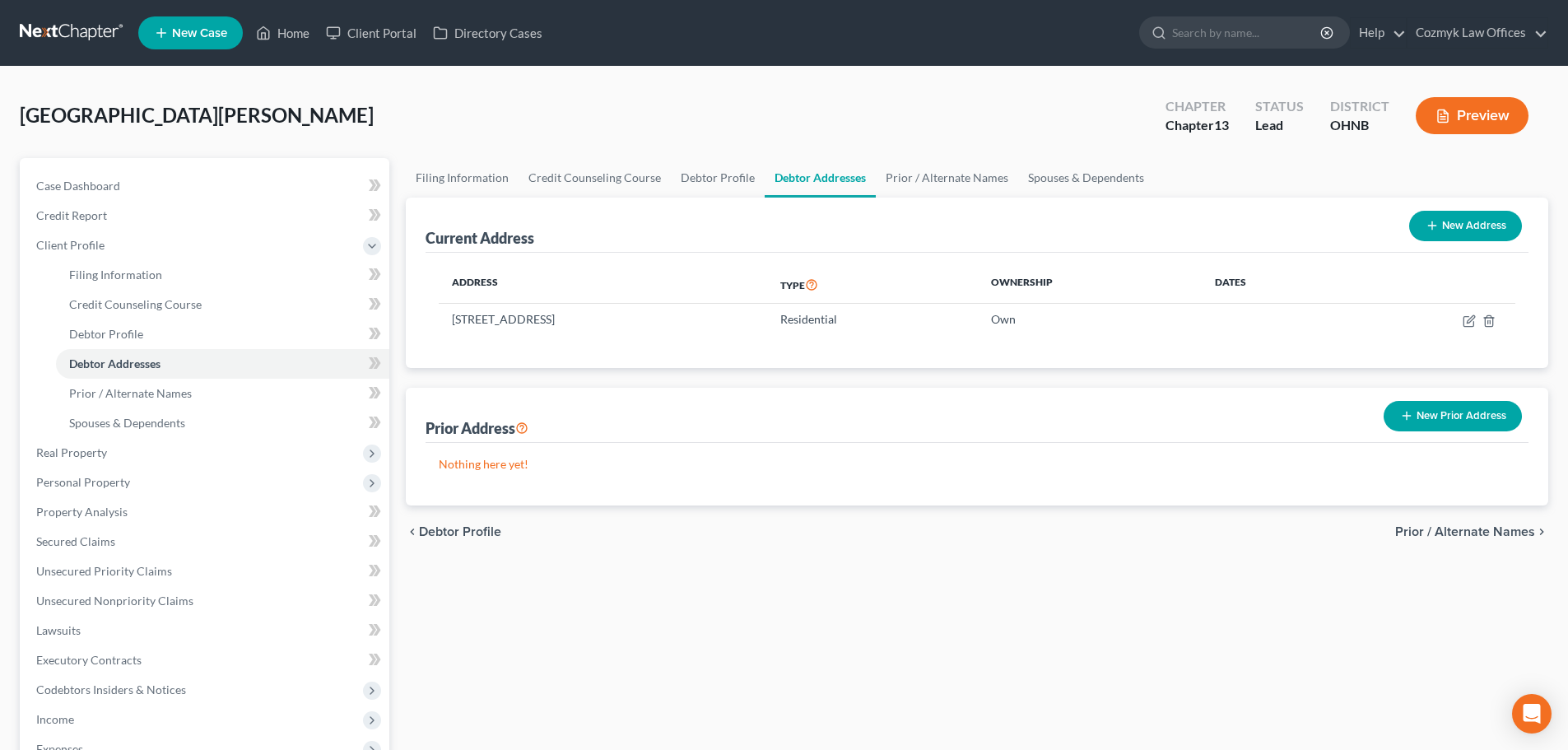
click at [1466, 528] on span "Prior / Alternate Names" at bounding box center [1465, 531] width 140 height 13
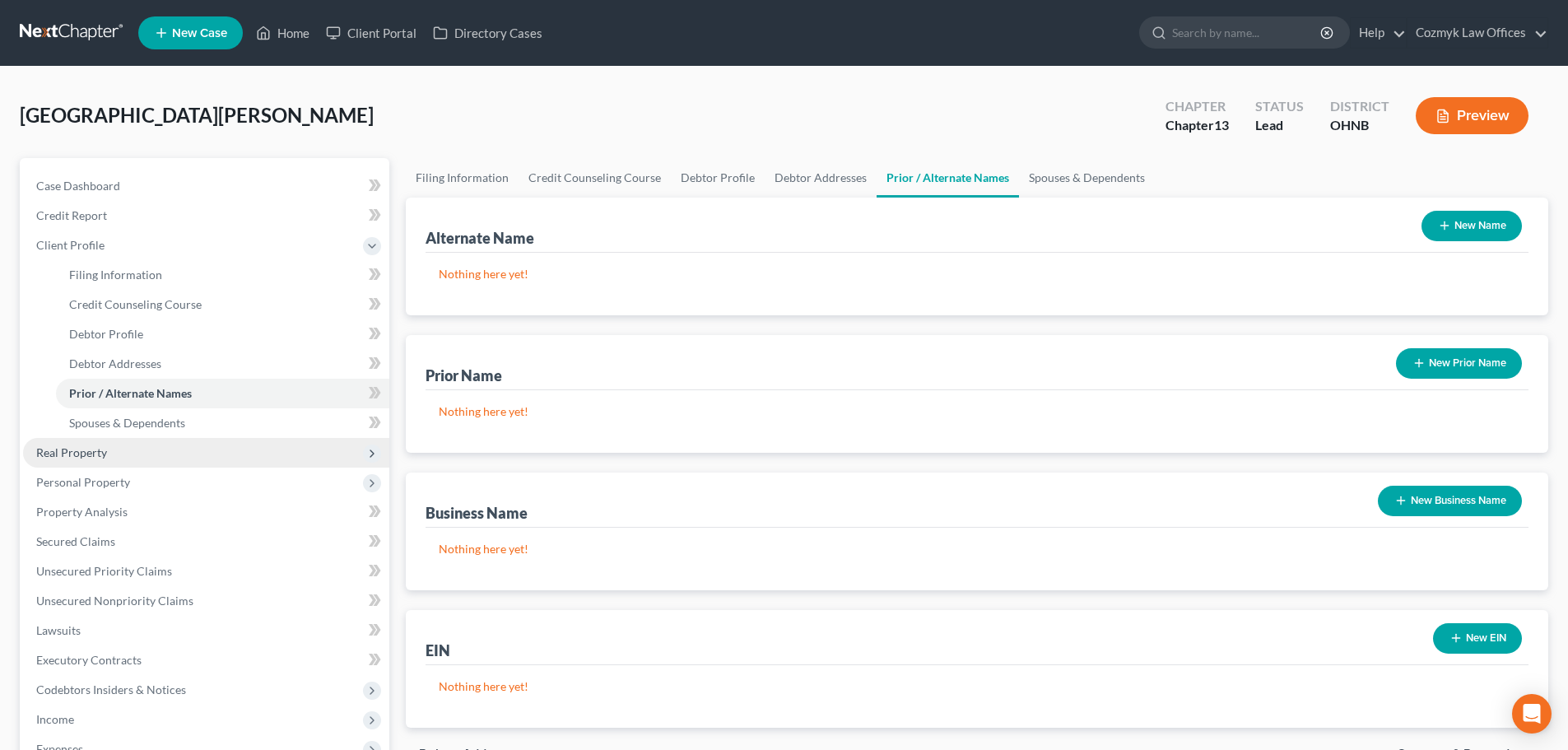
click at [72, 463] on span "Real Property" at bounding box center [206, 453] width 366 height 30
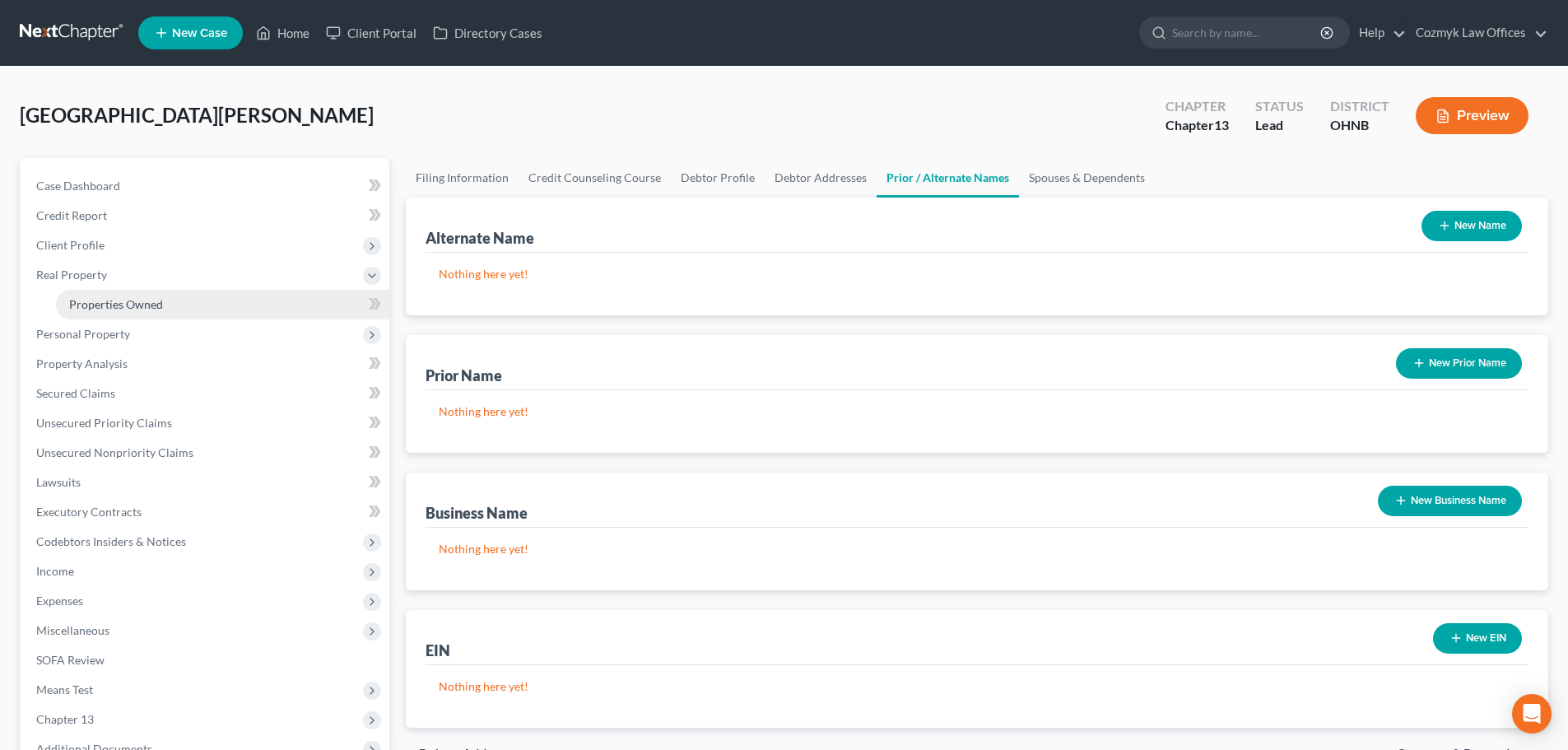
click at [100, 308] on span "Properties Owned" at bounding box center [116, 303] width 94 height 14
